Goal: Complete application form: Complete application form

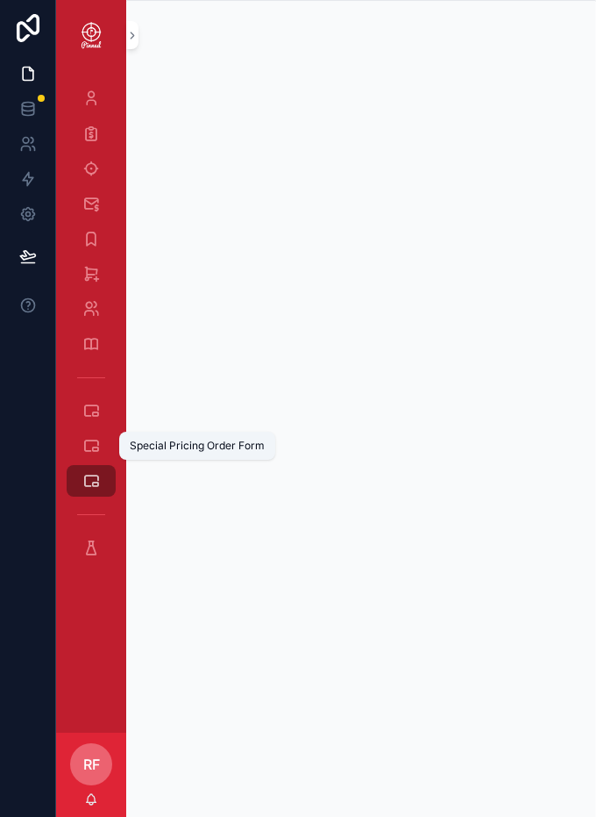
click at [225, 453] on div "Special Pricing Order Form" at bounding box center [197, 446] width 156 height 28
click at [7, 613] on div at bounding box center [28, 408] width 56 height 817
